Goal: Information Seeking & Learning: Learn about a topic

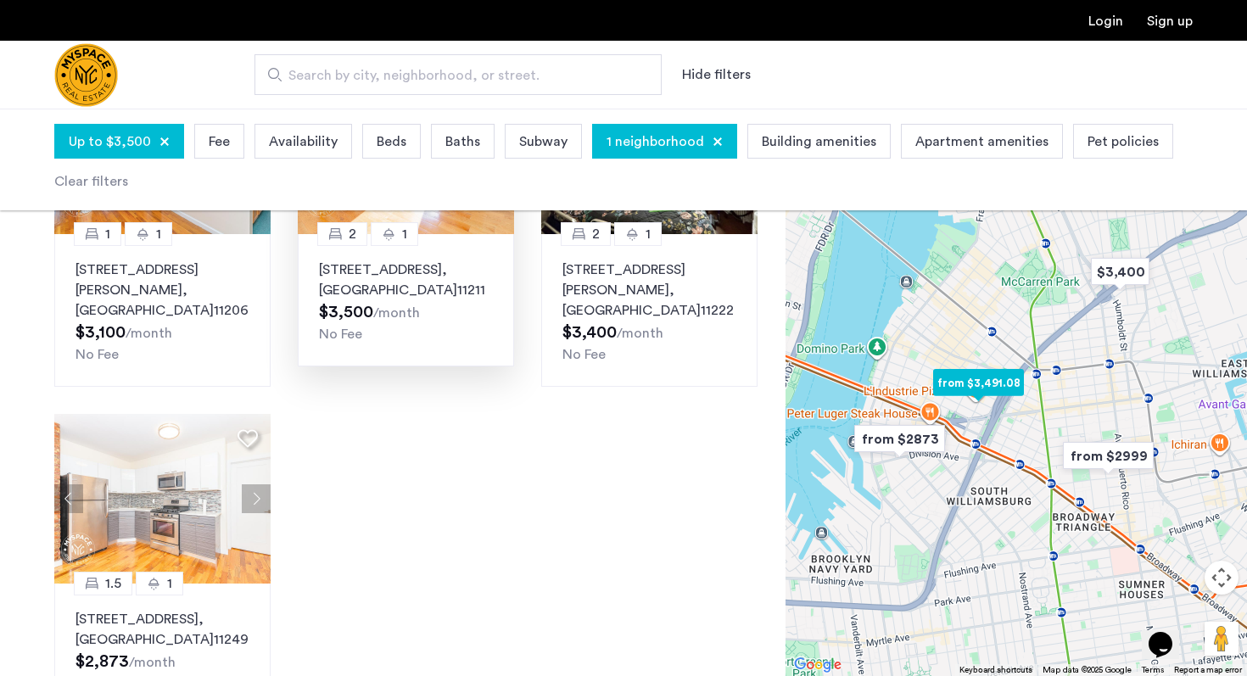
scroll to position [963, 0]
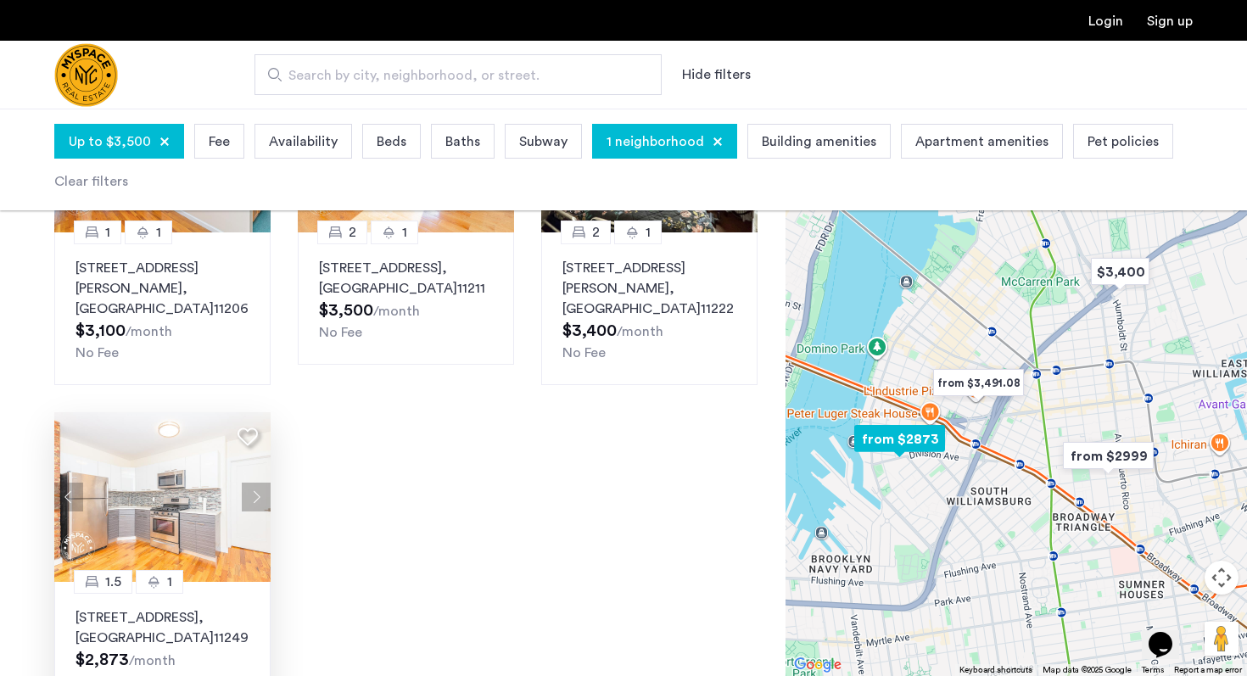
click at [191, 476] on img at bounding box center [162, 497] width 217 height 170
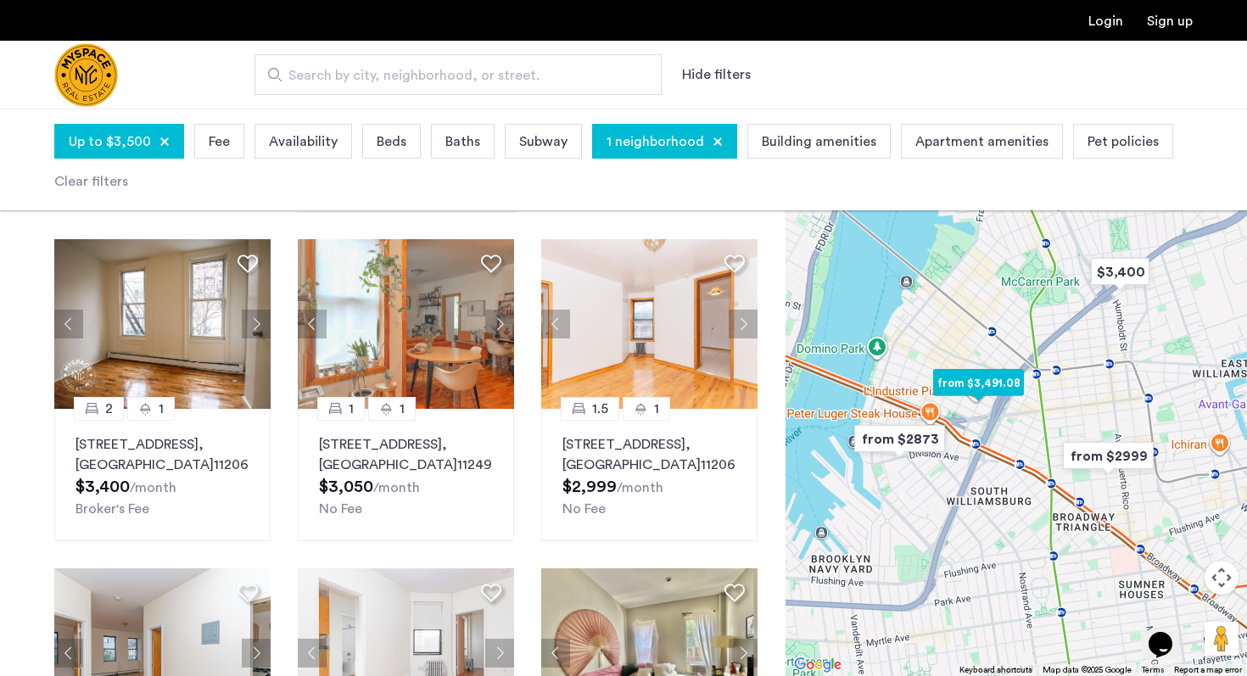
scroll to position [455, 0]
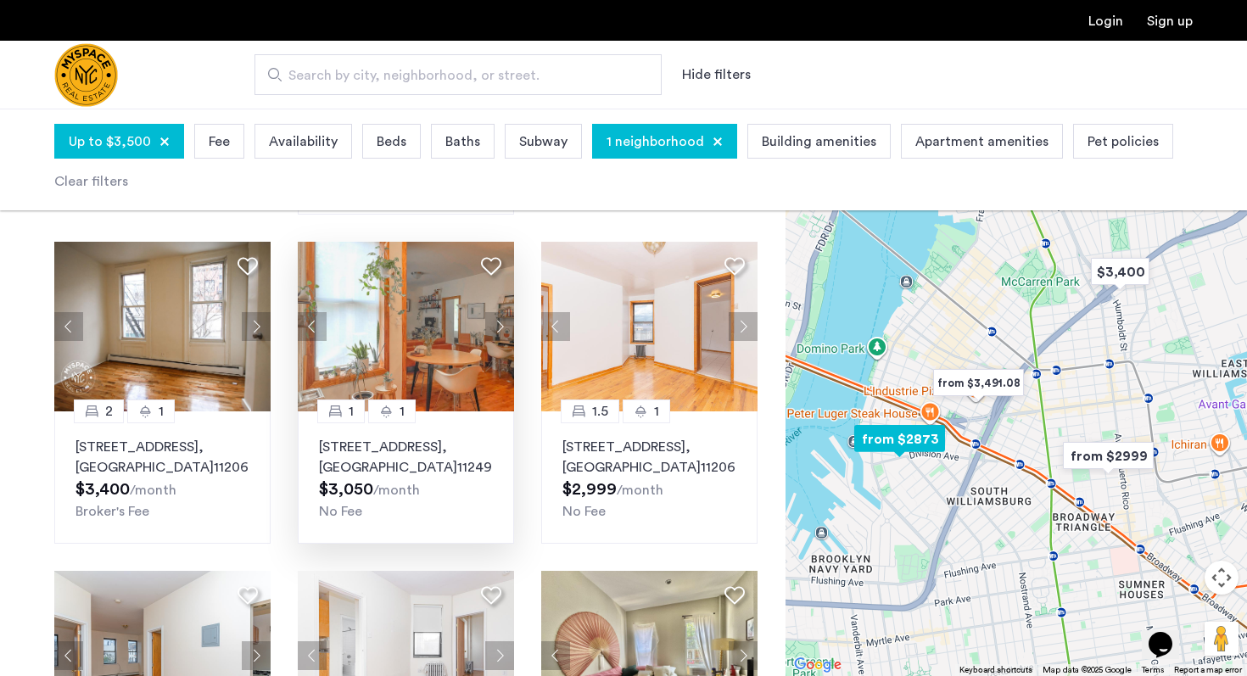
click at [468, 338] on img at bounding box center [406, 327] width 217 height 170
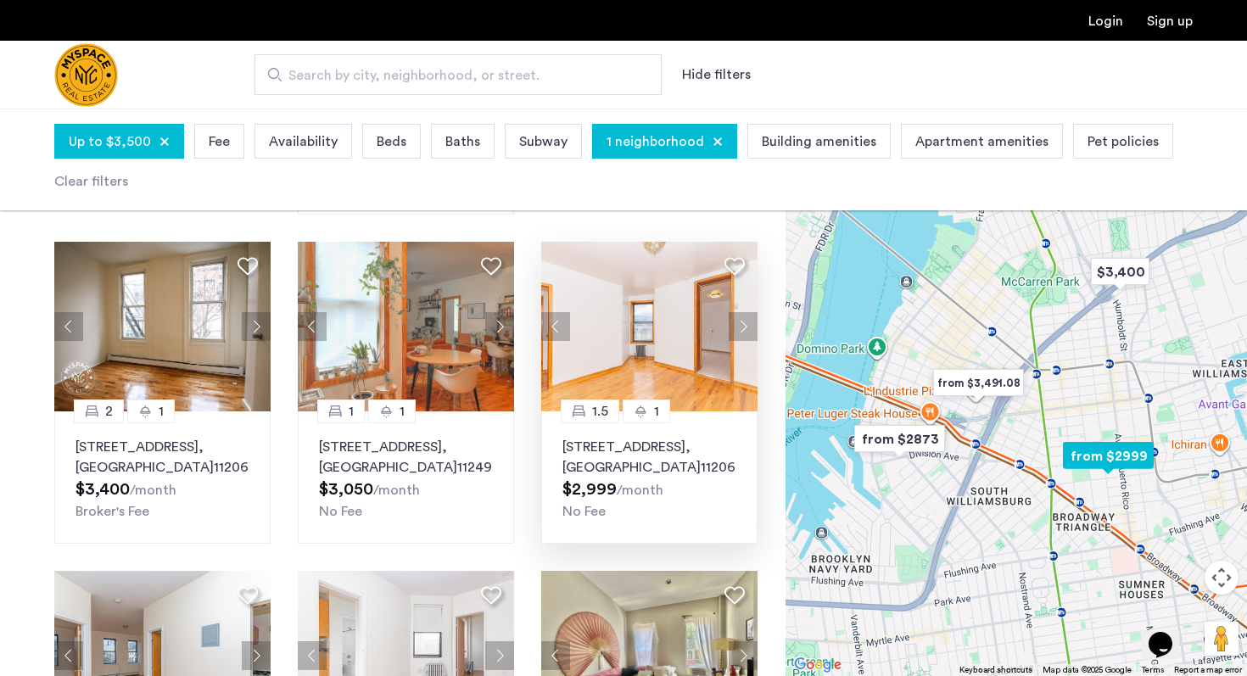
click at [684, 328] on img at bounding box center [649, 327] width 217 height 170
